Goal: Find contact information: Find contact information

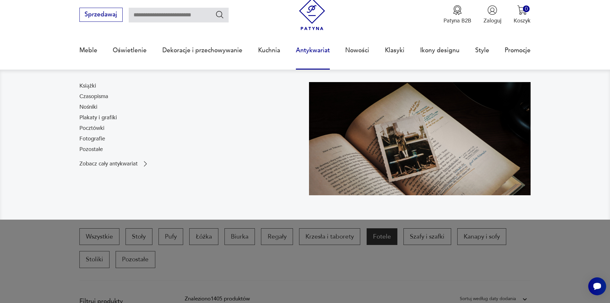
click at [312, 50] on link "Antykwariat" at bounding box center [313, 50] width 34 height 29
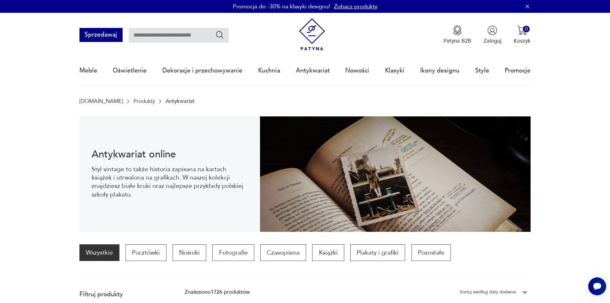
click at [98, 34] on button "Sprzedawaj" at bounding box center [100, 35] width 43 height 14
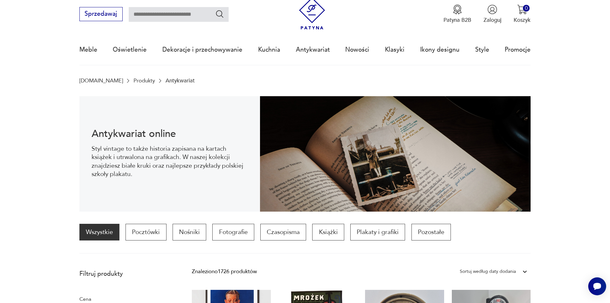
click at [311, 9] on img at bounding box center [312, 13] width 32 height 32
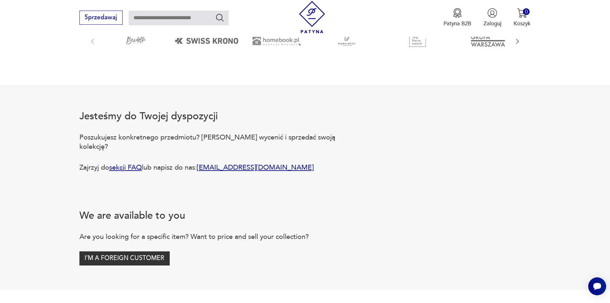
scroll to position [1333, 0]
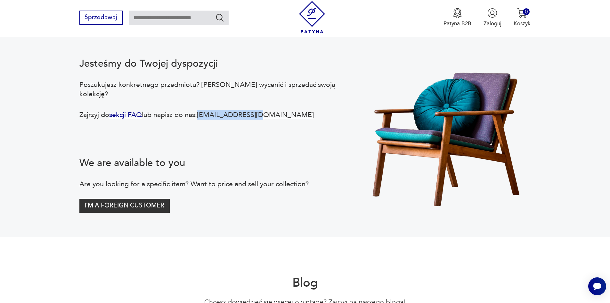
drag, startPoint x: 262, startPoint y: 128, endPoint x: 204, endPoint y: 128, distance: 58.3
click at [204, 119] on p "Zajrzyj do sekcji FAQ lub napisz do nas: [EMAIL_ADDRESS][DOMAIN_NAME]" at bounding box center [214, 114] width 271 height 9
copy link "[EMAIL_ADDRESS][DOMAIN_NAME]"
click at [314, 14] on img at bounding box center [312, 17] width 32 height 32
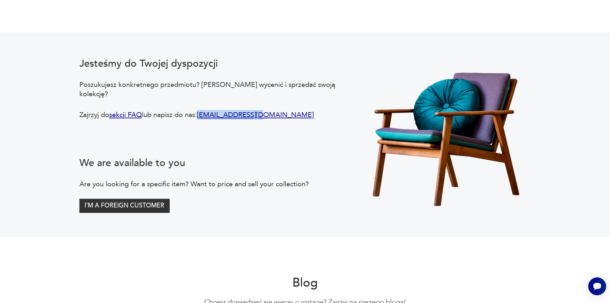
scroll to position [0, 0]
